Goal: Task Accomplishment & Management: Complete application form

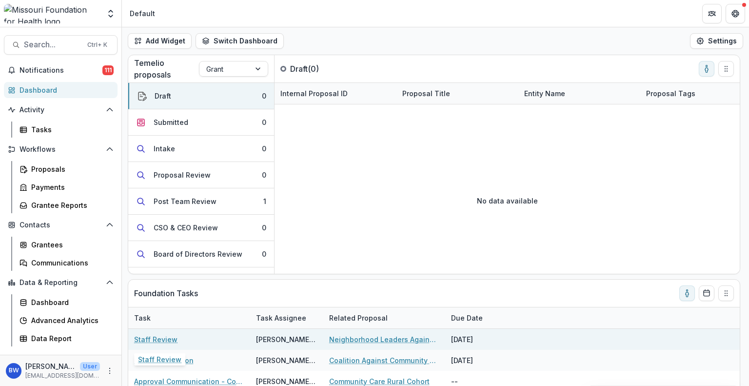
click at [159, 339] on link "Staff Review" at bounding box center [155, 339] width 43 height 10
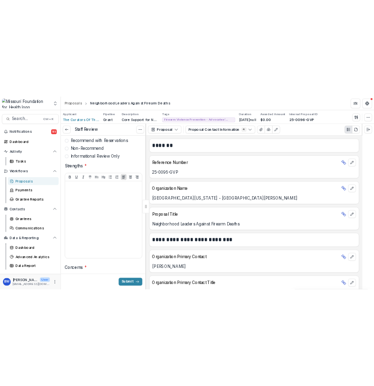
scroll to position [195, 0]
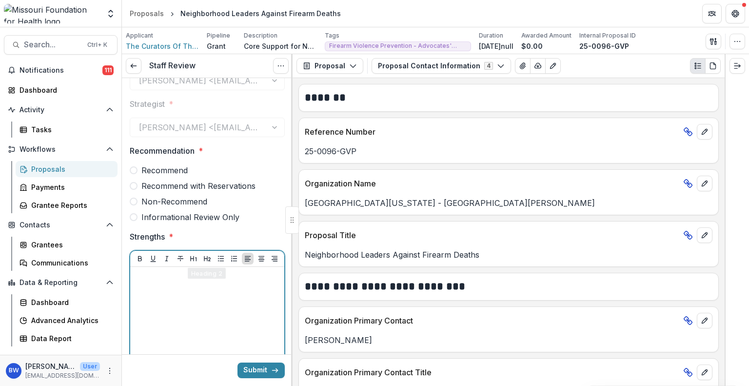
click at [189, 314] on div at bounding box center [207, 344] width 146 height 146
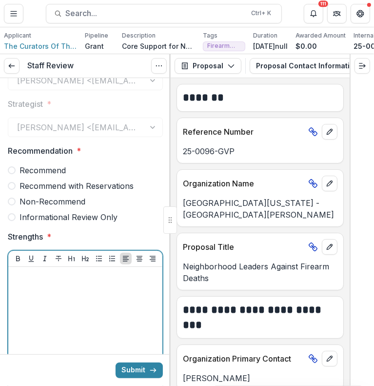
click at [61, 171] on span "Recommend" at bounding box center [43, 170] width 46 height 12
click at [63, 292] on div at bounding box center [85, 344] width 146 height 146
click at [141, 307] on div "**********" at bounding box center [85, 344] width 146 height 146
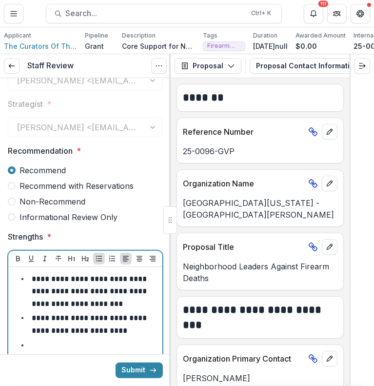
click at [134, 308] on li "**********" at bounding box center [91, 292] width 135 height 38
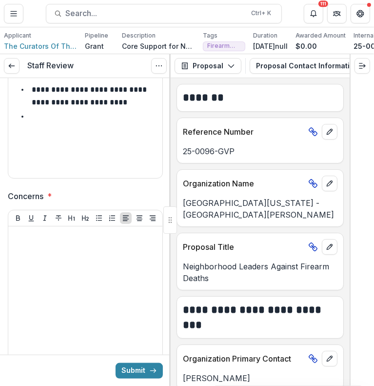
scroll to position [439, 0]
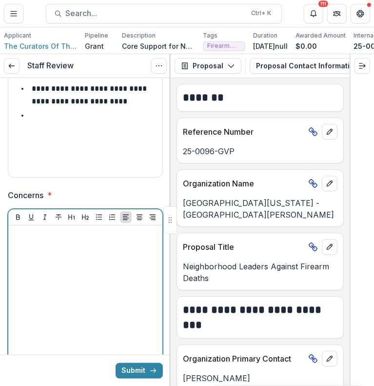
click at [82, 280] on div at bounding box center [85, 302] width 146 height 146
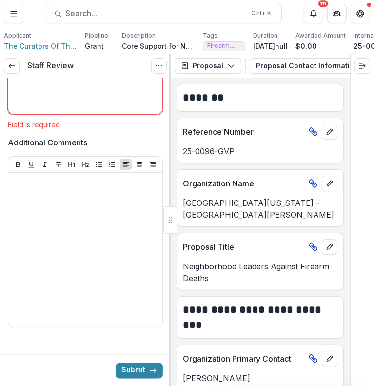
scroll to position [715, 0]
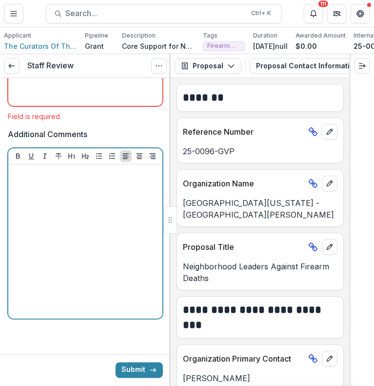
click at [79, 241] on div at bounding box center [85, 241] width 146 height 146
click at [100, 155] on icon "Bullet List" at bounding box center [99, 156] width 8 height 8
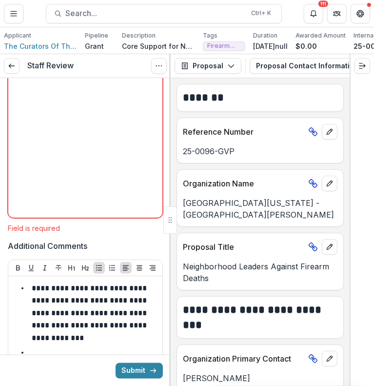
scroll to position [520, 0]
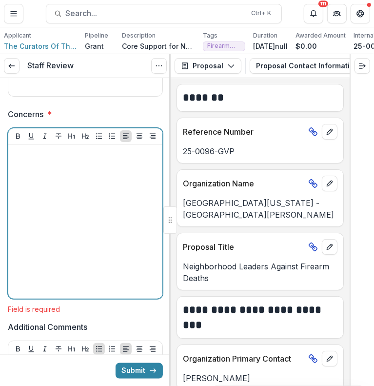
drag, startPoint x: 93, startPoint y: 176, endPoint x: 97, endPoint y: 158, distance: 19.0
click at [93, 176] on div at bounding box center [85, 221] width 146 height 146
click at [99, 140] on icon "Bullet List" at bounding box center [99, 136] width 8 height 8
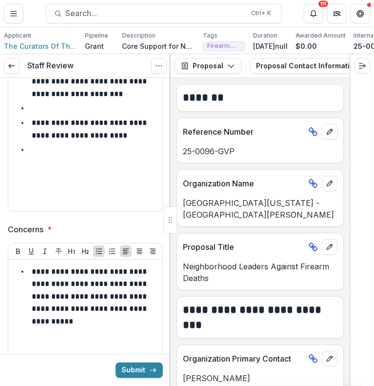
scroll to position [325, 0]
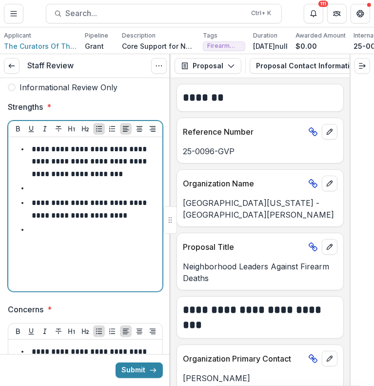
click at [60, 190] on li at bounding box center [91, 188] width 135 height 13
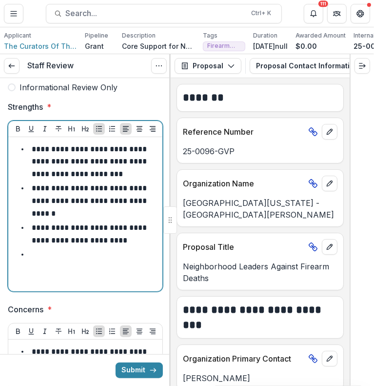
click at [36, 194] on p "**********" at bounding box center [90, 200] width 117 height 32
click at [53, 206] on p "**********" at bounding box center [90, 200] width 117 height 32
click at [103, 216] on li "**********" at bounding box center [91, 201] width 135 height 38
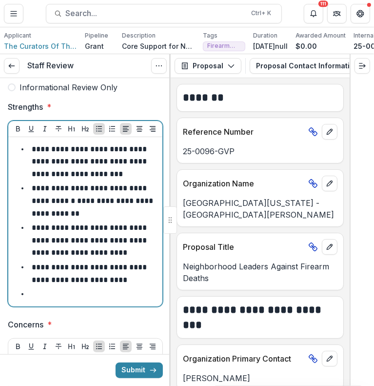
click at [135, 242] on li "**********" at bounding box center [91, 240] width 135 height 38
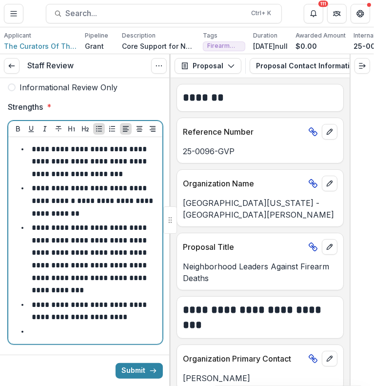
drag, startPoint x: 74, startPoint y: 280, endPoint x: 86, endPoint y: 280, distance: 12.2
click at [74, 280] on p "**********" at bounding box center [90, 259] width 117 height 70
drag, startPoint x: 112, startPoint y: 295, endPoint x: 110, endPoint y: 286, distance: 8.6
click at [110, 286] on li "**********" at bounding box center [91, 258] width 135 height 75
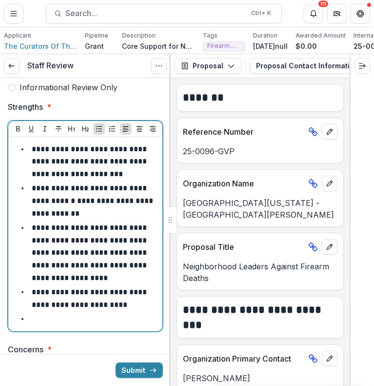
click at [79, 325] on li at bounding box center [91, 319] width 135 height 13
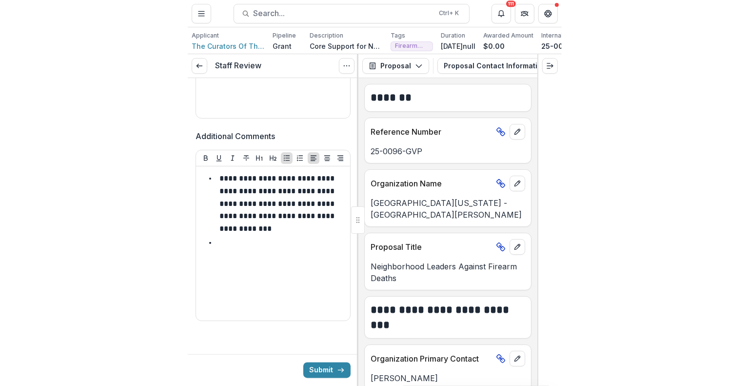
scroll to position [730, 0]
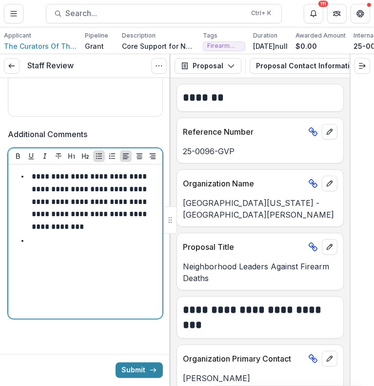
click at [92, 253] on div "**********" at bounding box center [85, 241] width 146 height 146
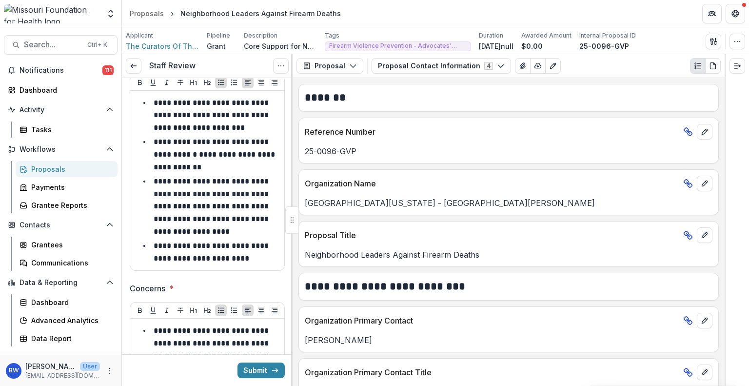
scroll to position [141, 0]
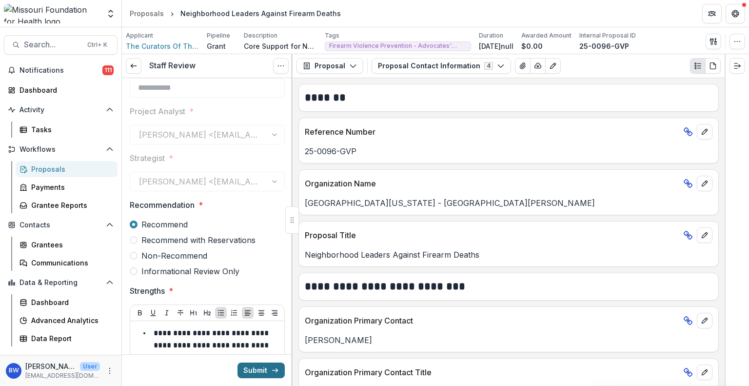
click at [261, 370] on button "Submit" at bounding box center [260, 370] width 47 height 16
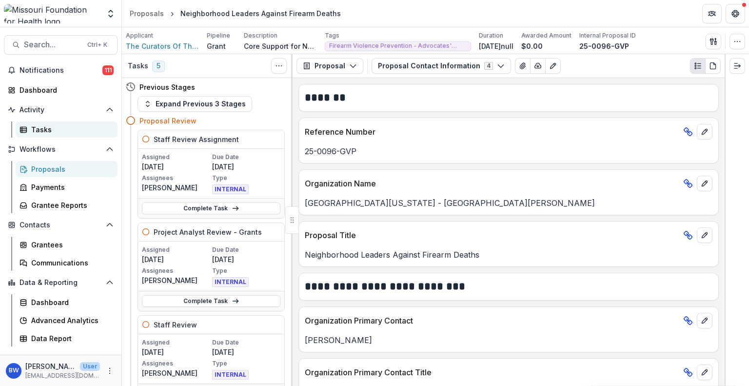
click at [61, 130] on div "Tasks" at bounding box center [70, 129] width 79 height 10
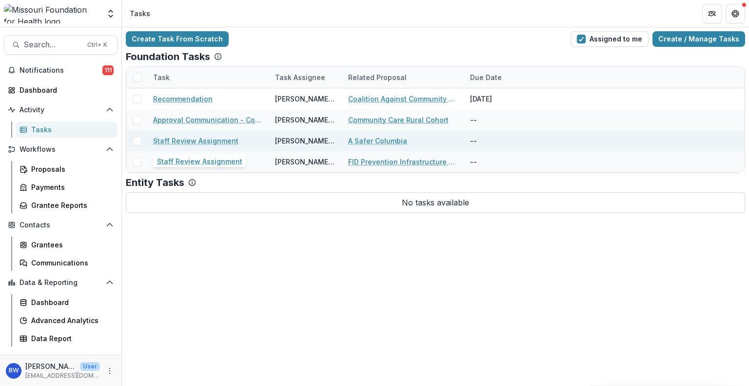
click at [199, 138] on link "Staff Review Assignment" at bounding box center [195, 141] width 85 height 10
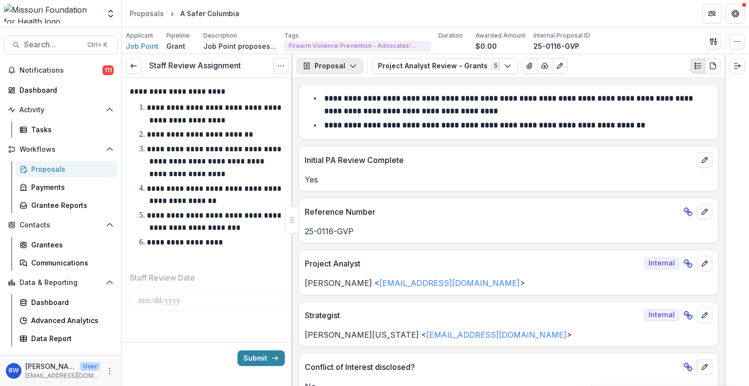
click at [352, 63] on icon "button" at bounding box center [353, 66] width 8 height 8
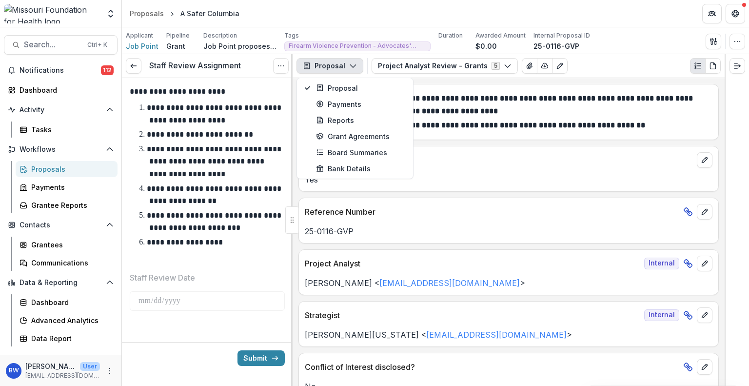
click at [352, 63] on icon "button" at bounding box center [353, 66] width 8 height 8
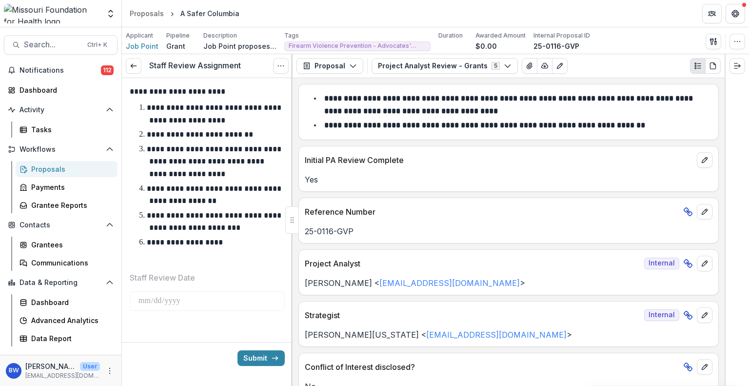
click at [194, 225] on p "**********" at bounding box center [215, 222] width 137 height 20
click at [278, 65] on icon "Options" at bounding box center [281, 66] width 8 height 8
click at [315, 59] on button "Proposal" at bounding box center [329, 66] width 67 height 16
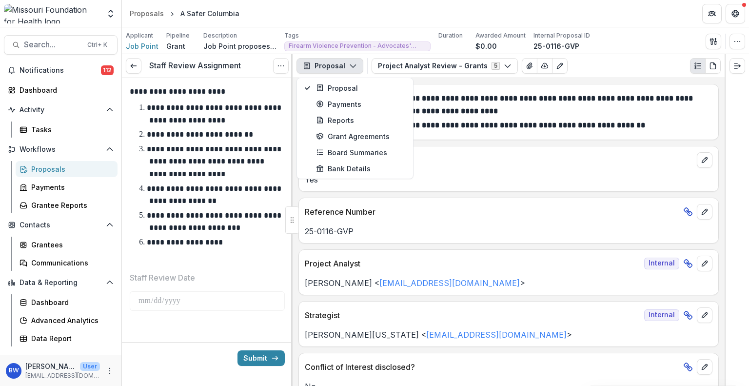
click at [315, 59] on button "Proposal" at bounding box center [329, 66] width 67 height 16
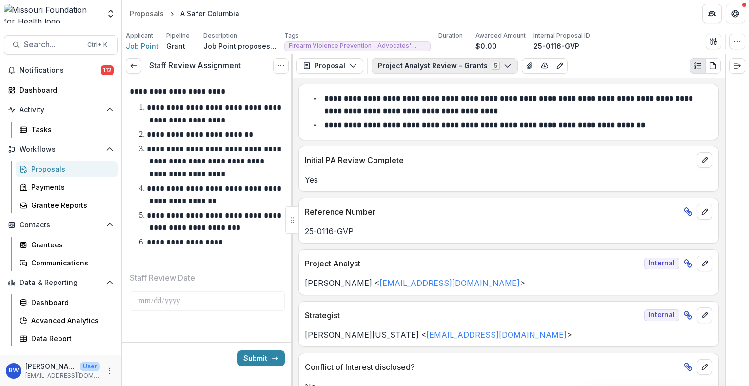
click at [441, 62] on button "Project Analyst Review - Grants 5" at bounding box center [445, 66] width 146 height 16
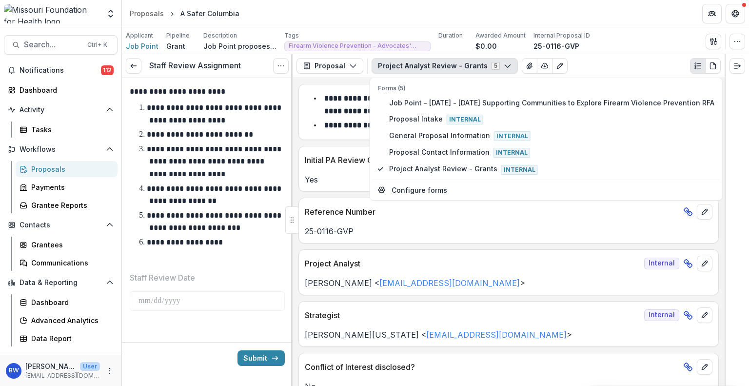
click at [441, 62] on button "Project Analyst Review - Grants 5" at bounding box center [445, 66] width 146 height 16
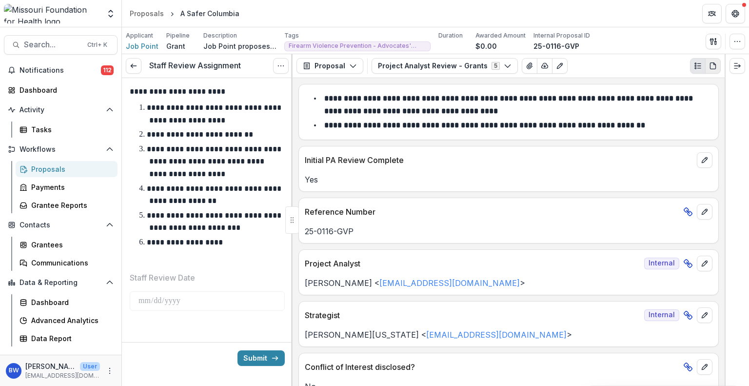
click at [712, 62] on icon "PDF view" at bounding box center [712, 65] width 5 height 6
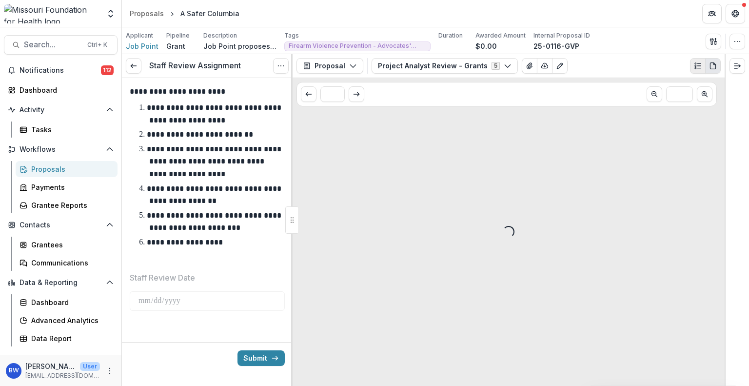
click at [700, 64] on icon "Plaintext view" at bounding box center [698, 66] width 8 height 8
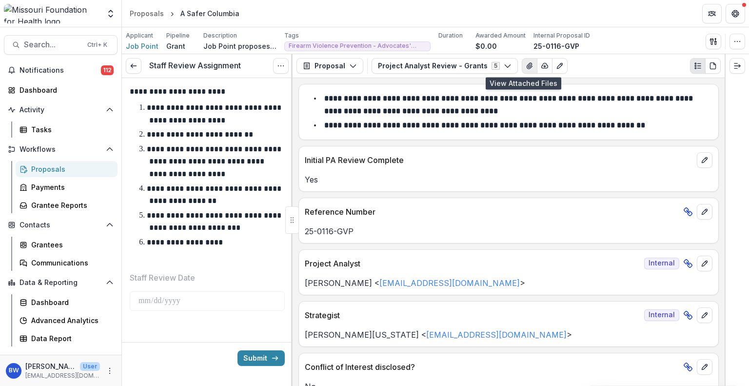
click at [527, 63] on icon "View Attached Files" at bounding box center [529, 66] width 5 height 6
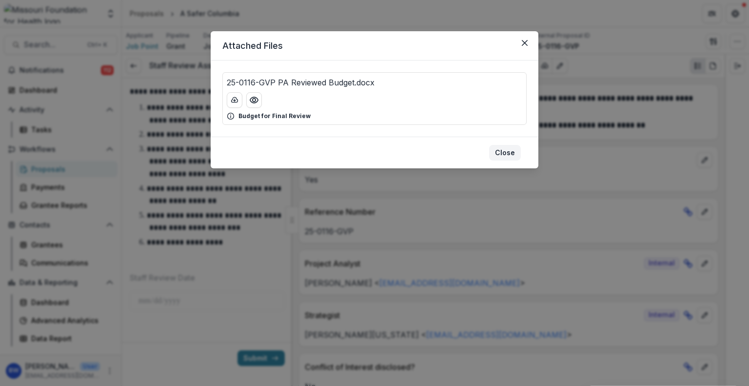
click at [505, 151] on button "Close" at bounding box center [505, 153] width 32 height 16
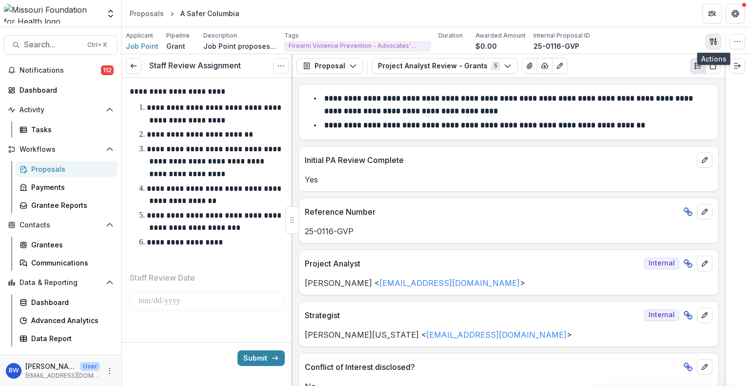
click at [717, 45] on button "button" at bounding box center [714, 42] width 16 height 16
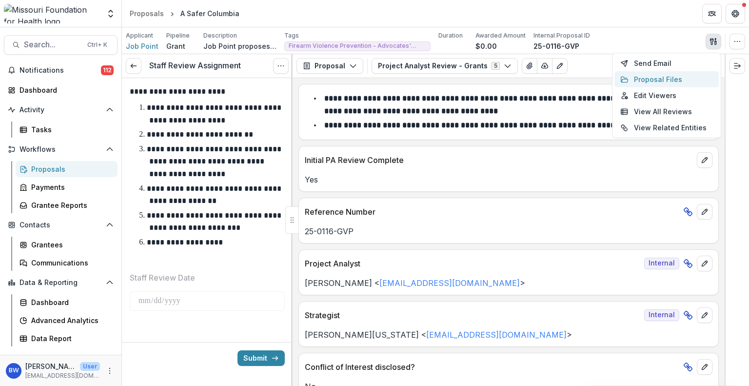
click at [636, 74] on button "Proposal Files" at bounding box center [666, 79] width 104 height 16
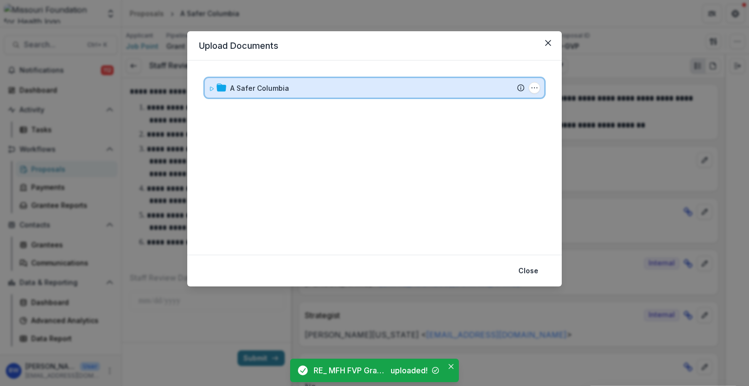
click at [209, 88] on icon at bounding box center [212, 89] width 6 height 6
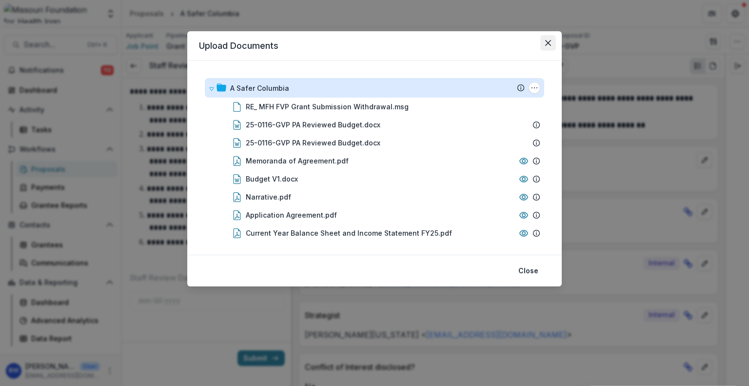
click at [549, 41] on icon "Close" at bounding box center [548, 43] width 6 height 6
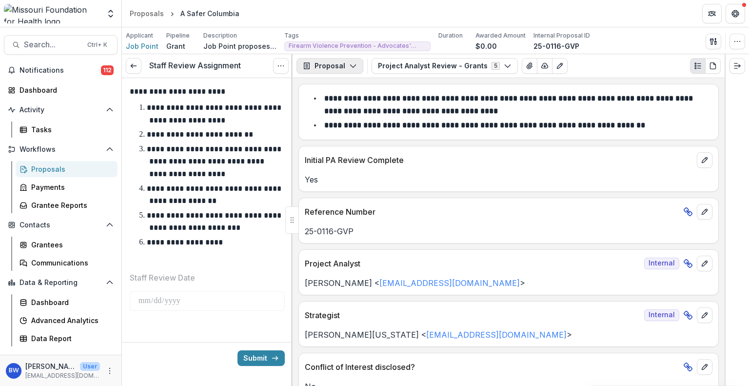
click at [351, 63] on icon "button" at bounding box center [353, 66] width 8 height 8
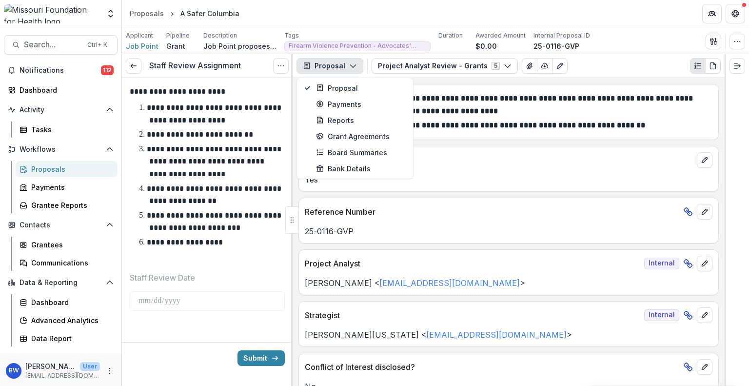
click at [351, 63] on icon "button" at bounding box center [353, 66] width 8 height 8
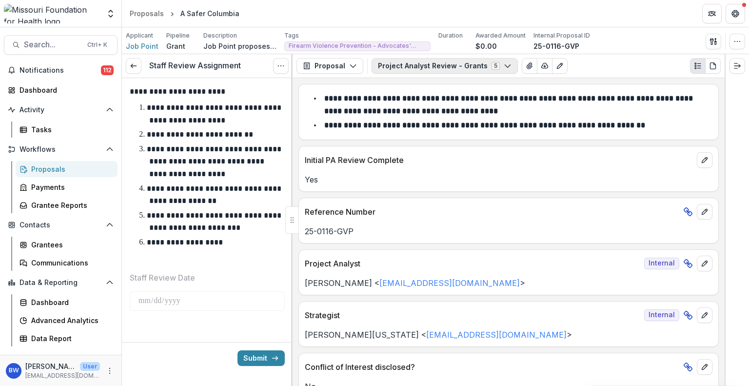
click at [478, 66] on button "Project Analyst Review - Grants 5" at bounding box center [445, 66] width 146 height 16
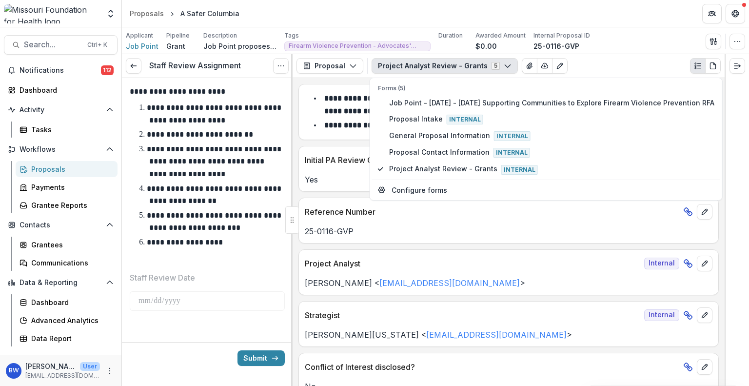
click at [478, 66] on button "Project Analyst Review - Grants 5" at bounding box center [445, 66] width 146 height 16
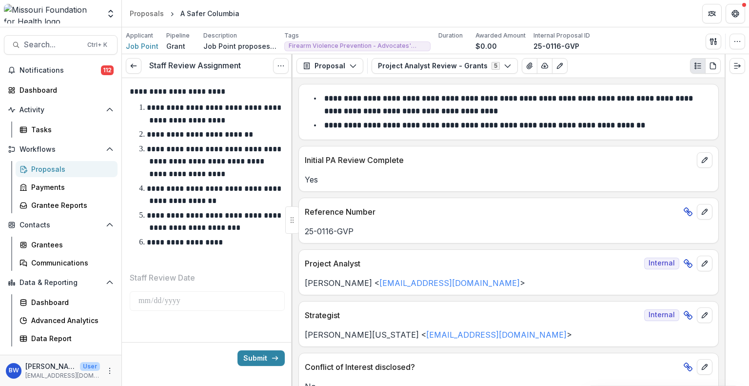
click at [335, 17] on header "Proposals A Safer Columbia" at bounding box center [435, 13] width 627 height 27
click at [282, 68] on icon "Options" at bounding box center [281, 66] width 8 height 8
click at [129, 64] on link at bounding box center [134, 66] width 16 height 16
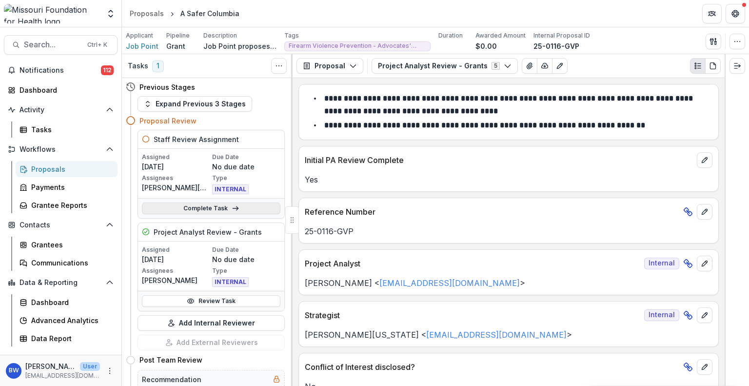
click at [212, 210] on link "Complete Task" at bounding box center [211, 208] width 138 height 12
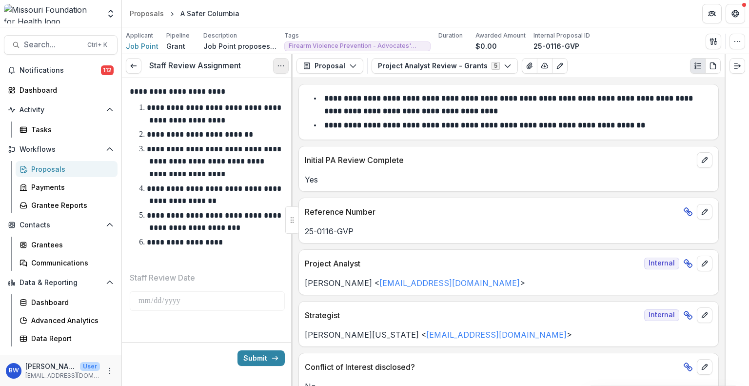
click at [287, 61] on button "Options" at bounding box center [281, 66] width 16 height 16
click at [282, 62] on icon "Options" at bounding box center [281, 66] width 8 height 8
click at [341, 72] on button "Proposal" at bounding box center [329, 66] width 67 height 16
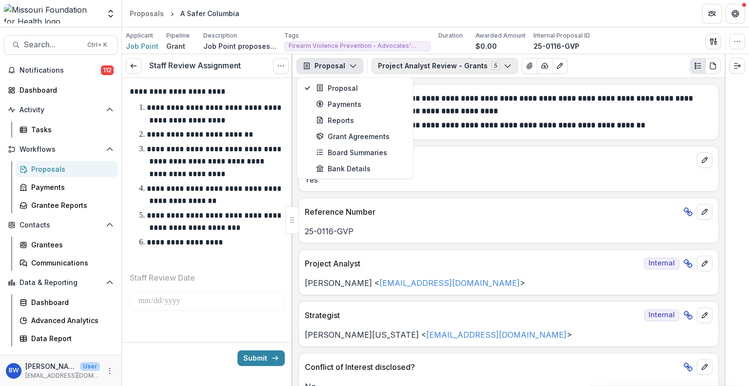
click at [407, 63] on button "Project Analyst Review - Grants 5" at bounding box center [445, 66] width 146 height 16
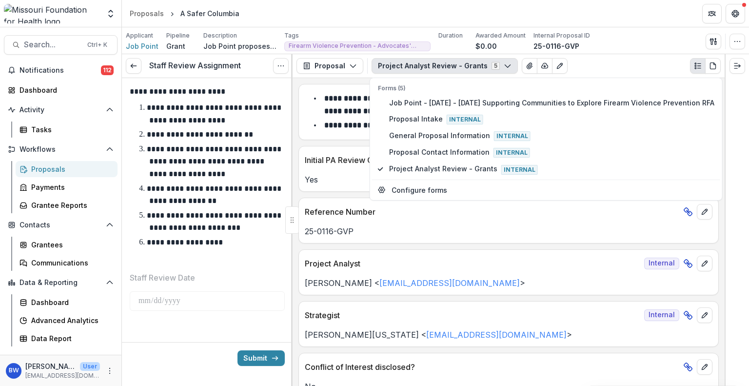
click at [621, 29] on div "Applicant Job Point Pipeline Grant Description Job Point proposes to serve as t…" at bounding box center [435, 40] width 627 height 27
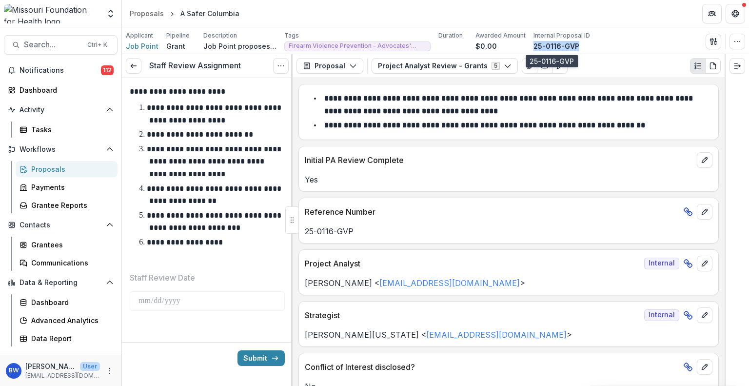
drag, startPoint x: 584, startPoint y: 42, endPoint x: 530, endPoint y: 42, distance: 53.6
click at [533, 42] on div "25-0116-GVP" at bounding box center [561, 46] width 57 height 10
copy p "25-0116-GVP"
